Goal: Transaction & Acquisition: Purchase product/service

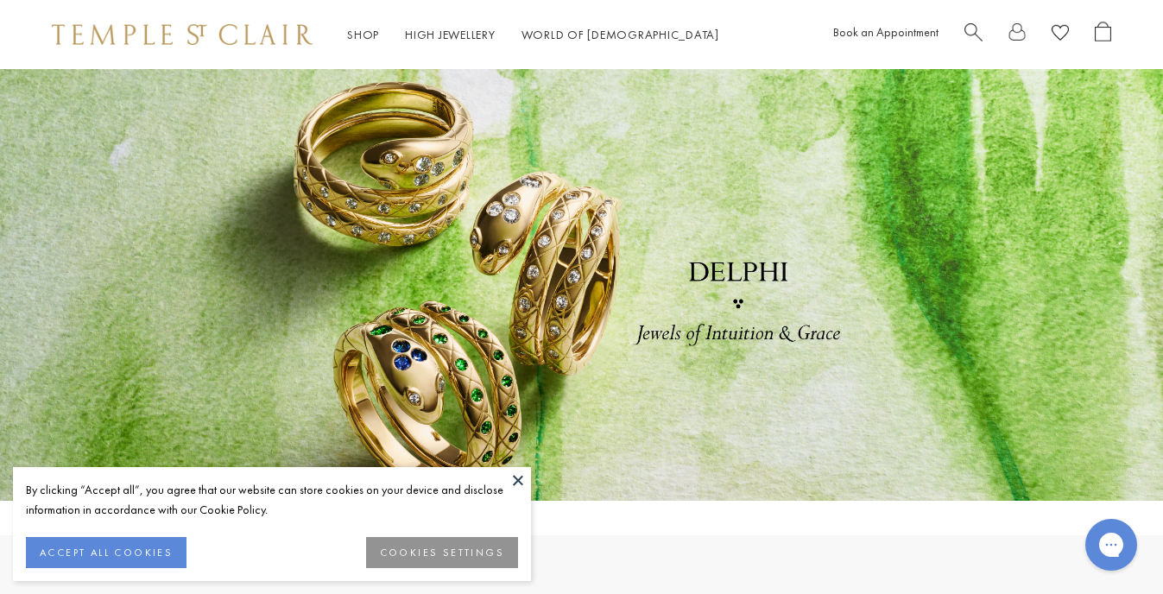
click at [388, 555] on button "COOKIES SETTINGS" at bounding box center [442, 552] width 152 height 31
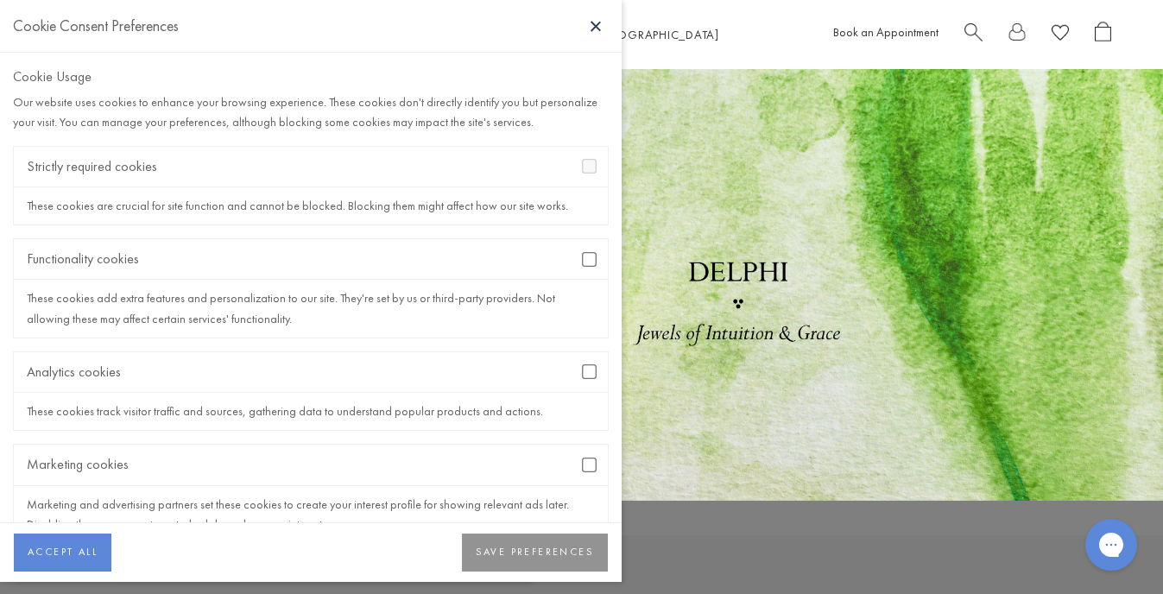
click at [595, 29] on button at bounding box center [596, 26] width 26 height 26
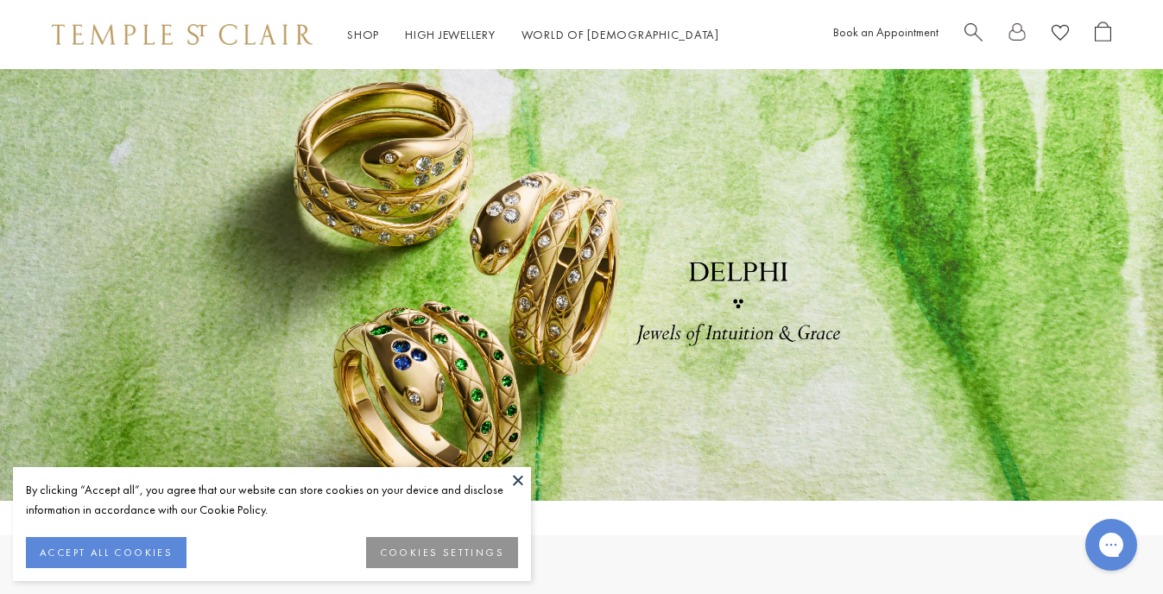
click at [382, 559] on button "COOKIES SETTINGS" at bounding box center [442, 552] width 152 height 31
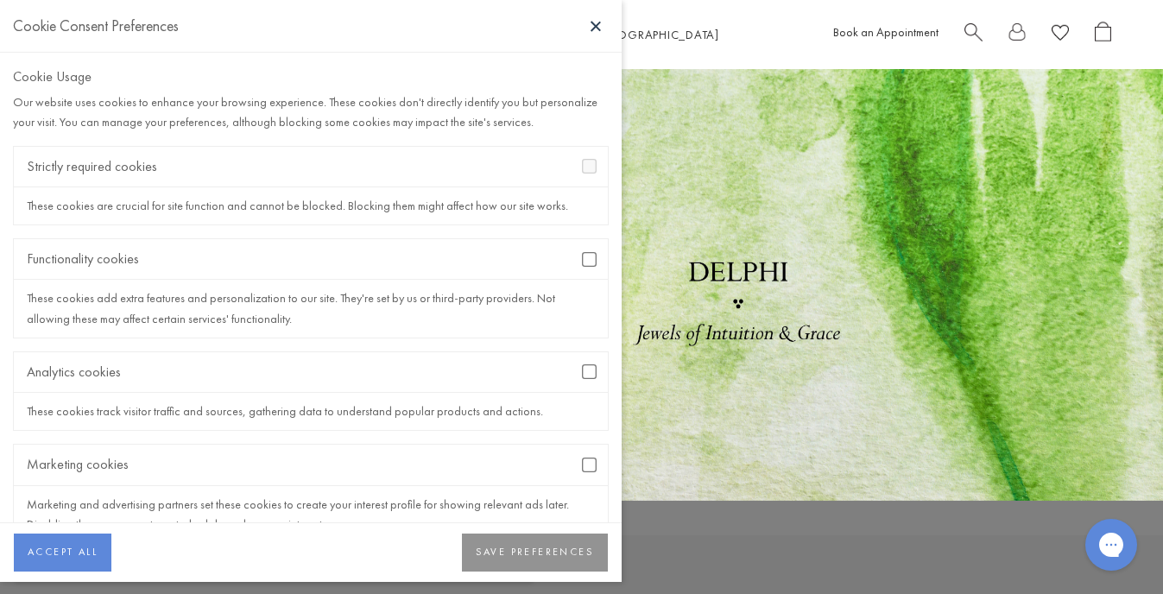
click at [485, 553] on button "SAVE PREFERENCES" at bounding box center [535, 553] width 146 height 38
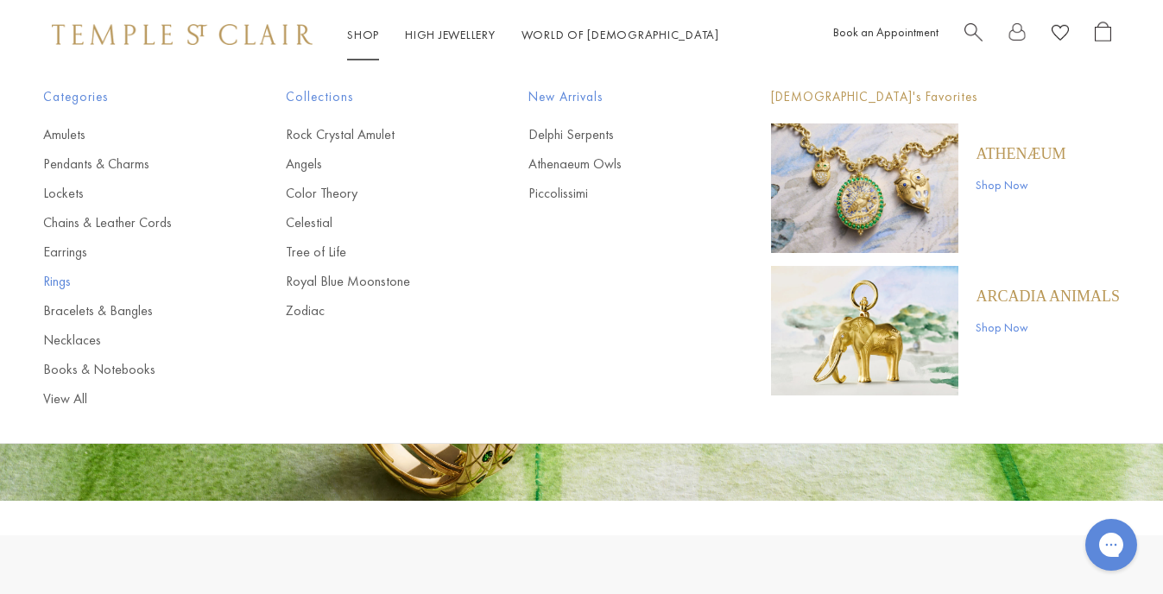
click at [67, 279] on link "Rings" at bounding box center [130, 281] width 174 height 19
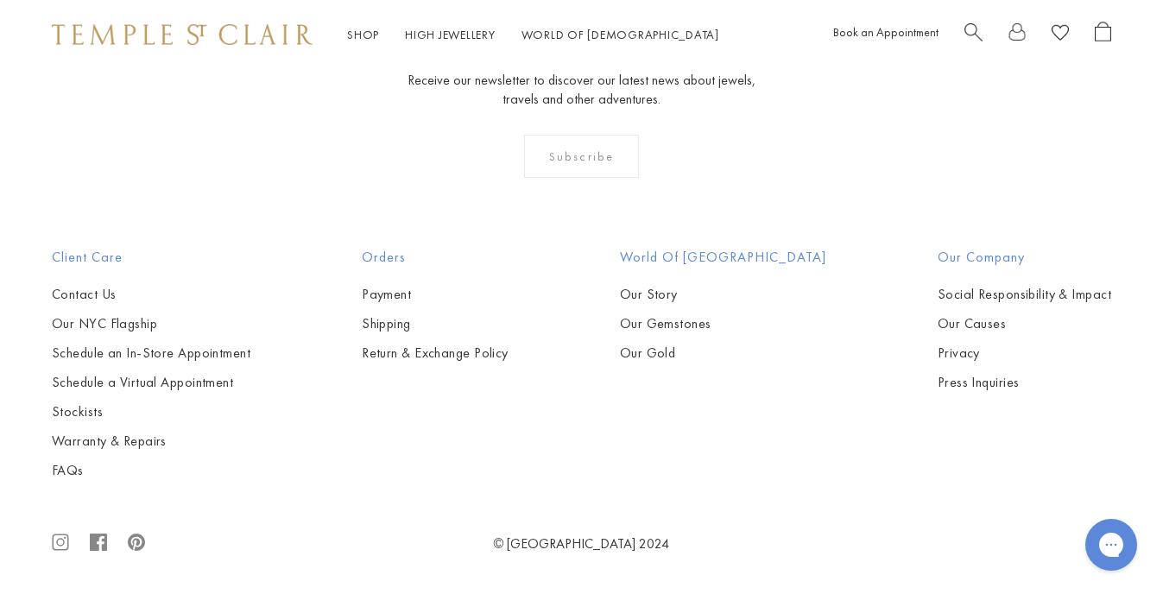
scroll to position [4960, 0]
click at [0, 0] on img at bounding box center [0, 0] width 0 height 0
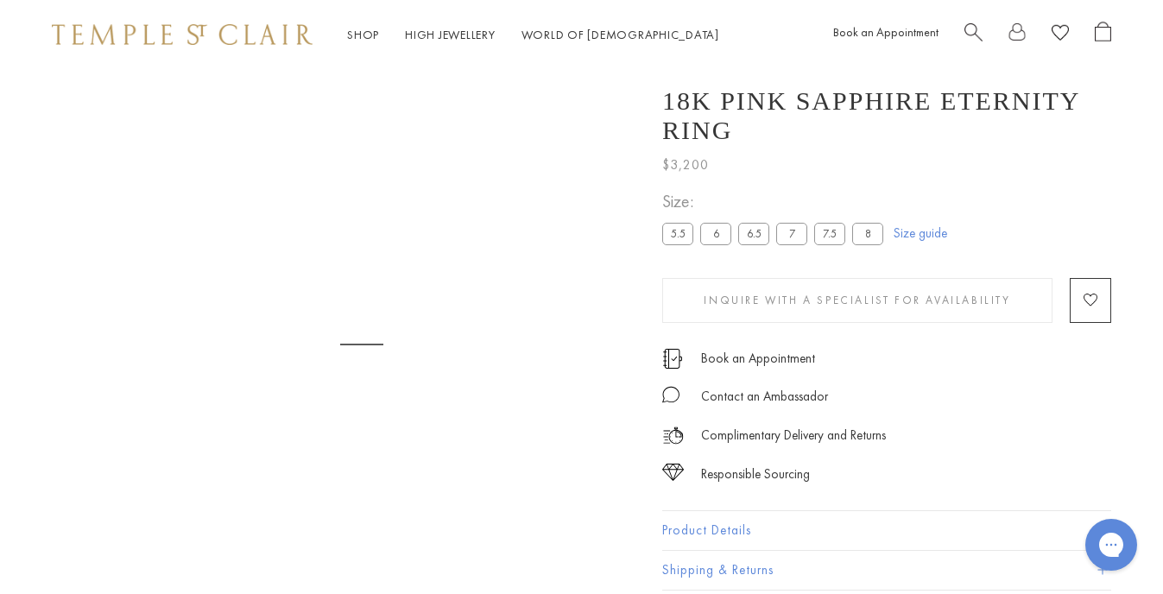
scroll to position [69, 0]
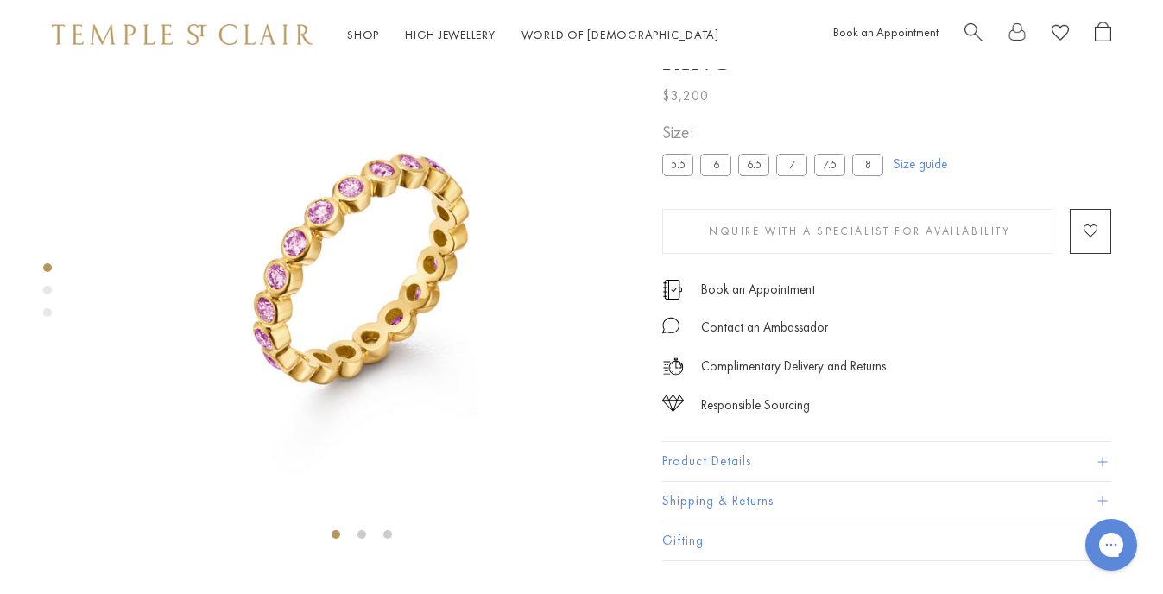
click at [395, 244] on img at bounding box center [361, 275] width 550 height 550
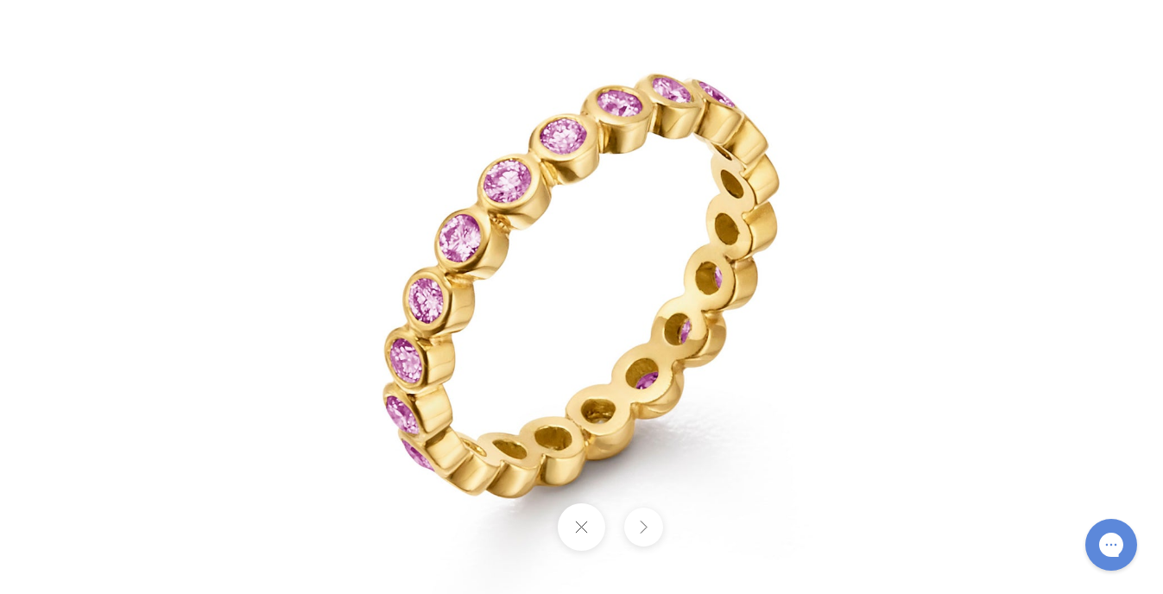
click at [424, 262] on img at bounding box center [582, 297] width 1010 height 1010
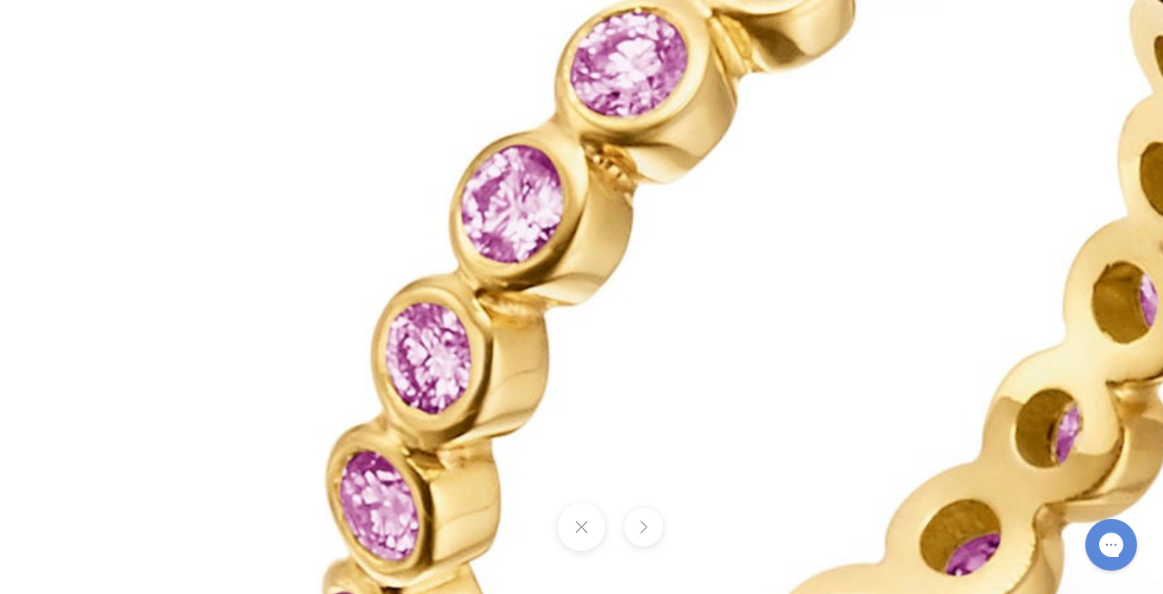
click at [596, 519] on button at bounding box center [581, 526] width 47 height 47
